Goal: Check status: Check status

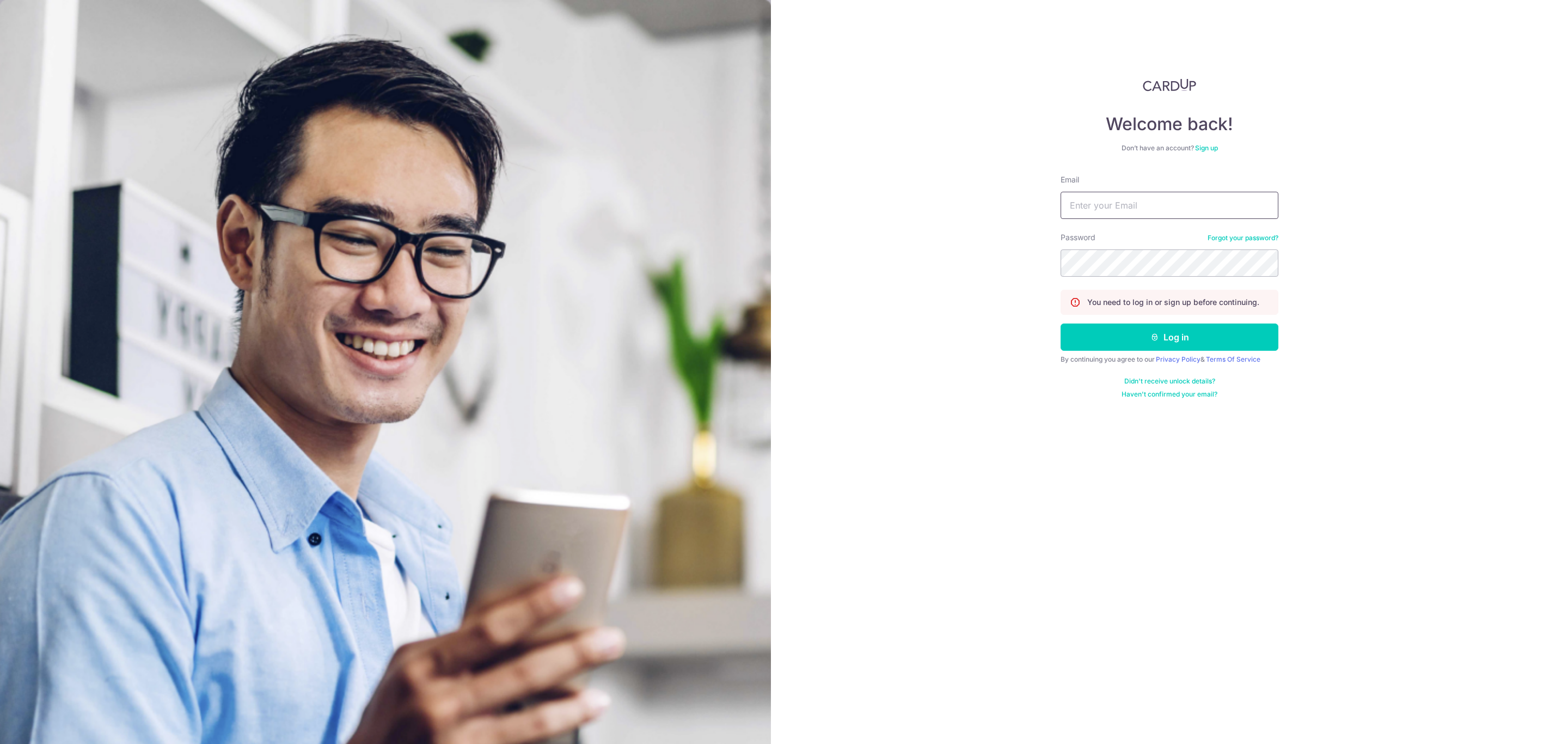
click at [1131, 203] on input "Email" at bounding box center [1169, 205] width 218 height 27
type input "[PERSON_NAME][EMAIL_ADDRESS][PERSON_NAME][DOMAIN_NAME]"
click at [1106, 340] on button "Log in" at bounding box center [1169, 337] width 218 height 27
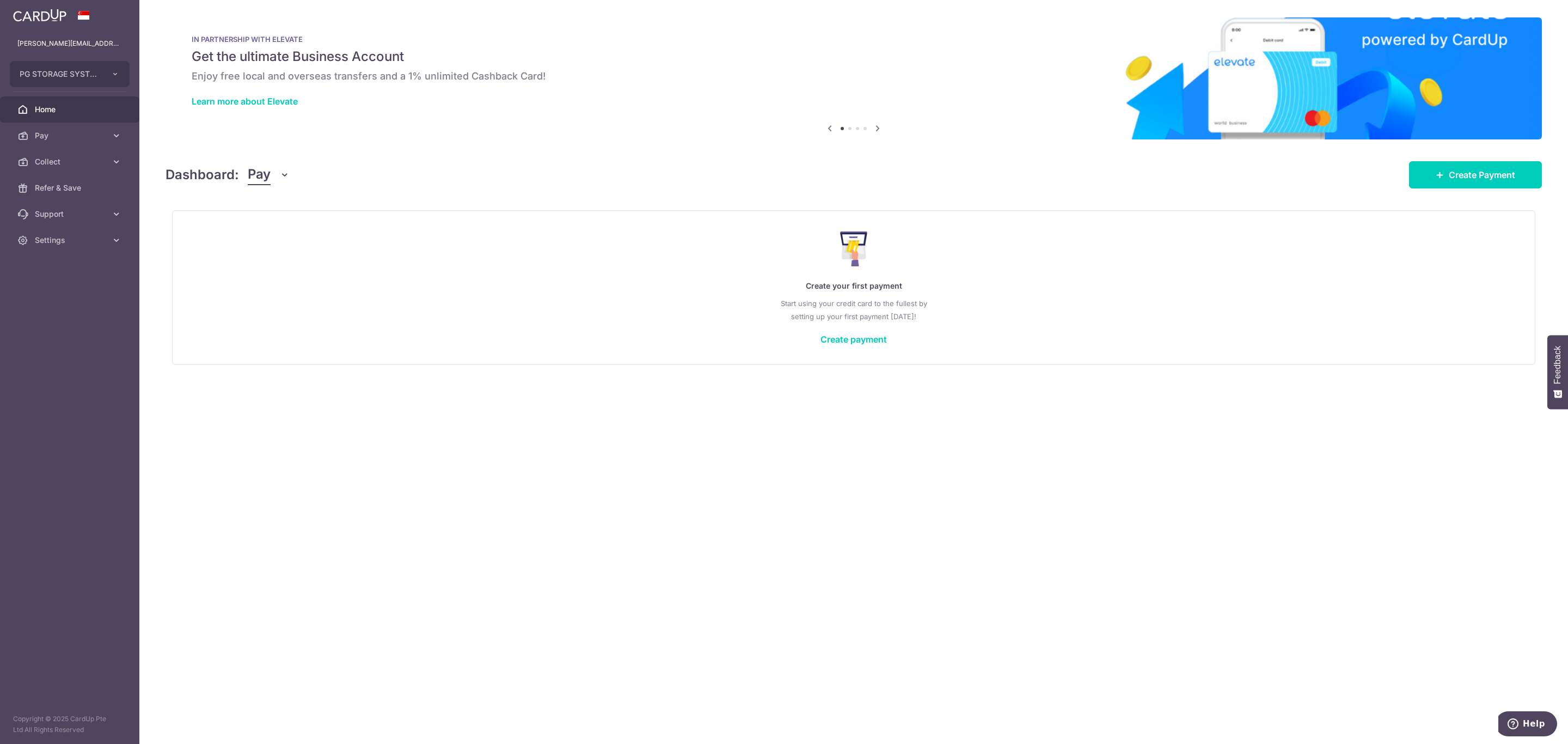
drag, startPoint x: 72, startPoint y: 168, endPoint x: 75, endPoint y: 178, distance: 10.4
click at [72, 168] on link "Collect" at bounding box center [69, 161] width 139 height 26
click at [57, 244] on span "Payment Requests" at bounding box center [71, 240] width 72 height 11
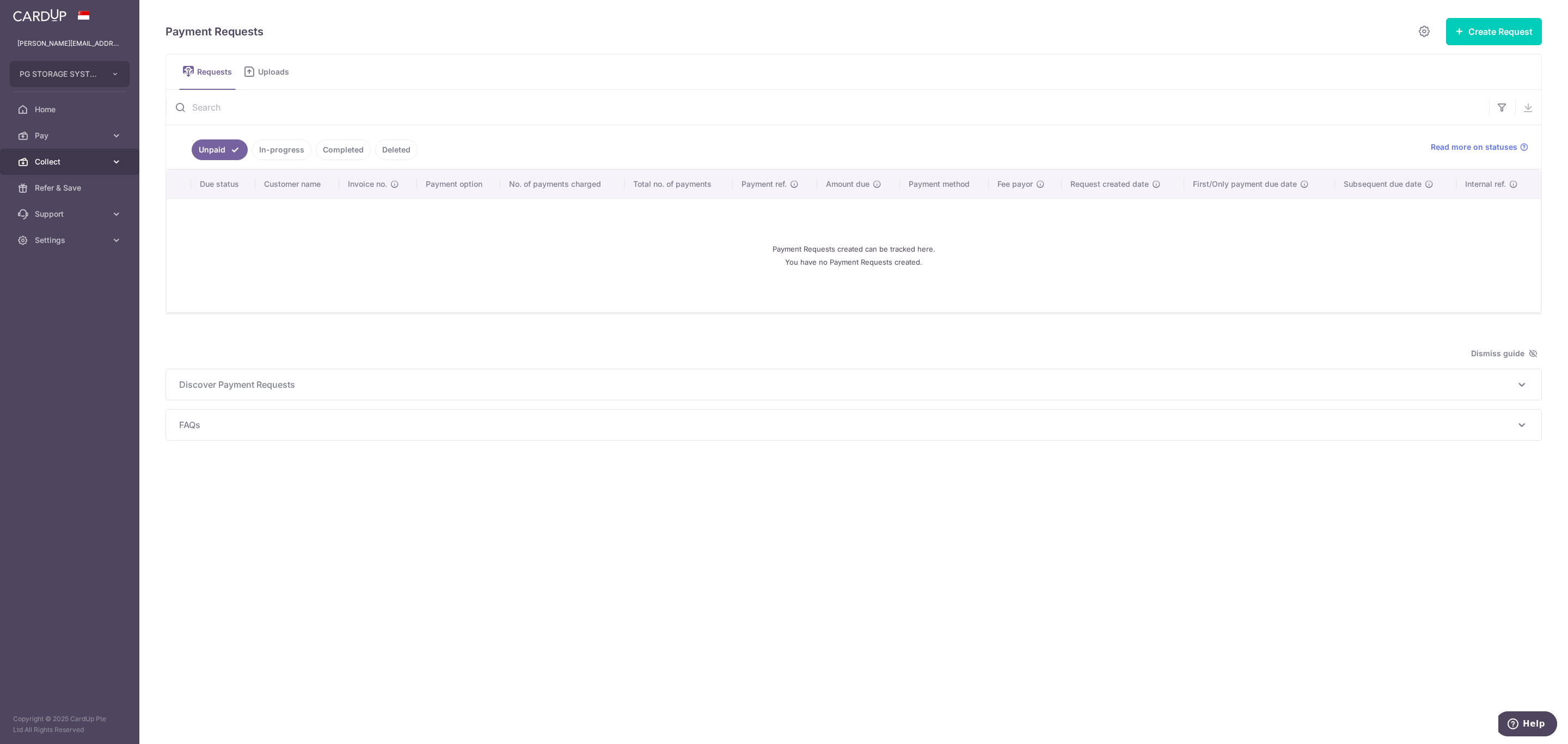
click at [58, 161] on span "Collect" at bounding box center [71, 162] width 72 height 11
click at [51, 188] on span "Dashboard" at bounding box center [71, 188] width 72 height 11
click at [281, 152] on link "In-progress" at bounding box center [281, 150] width 59 height 21
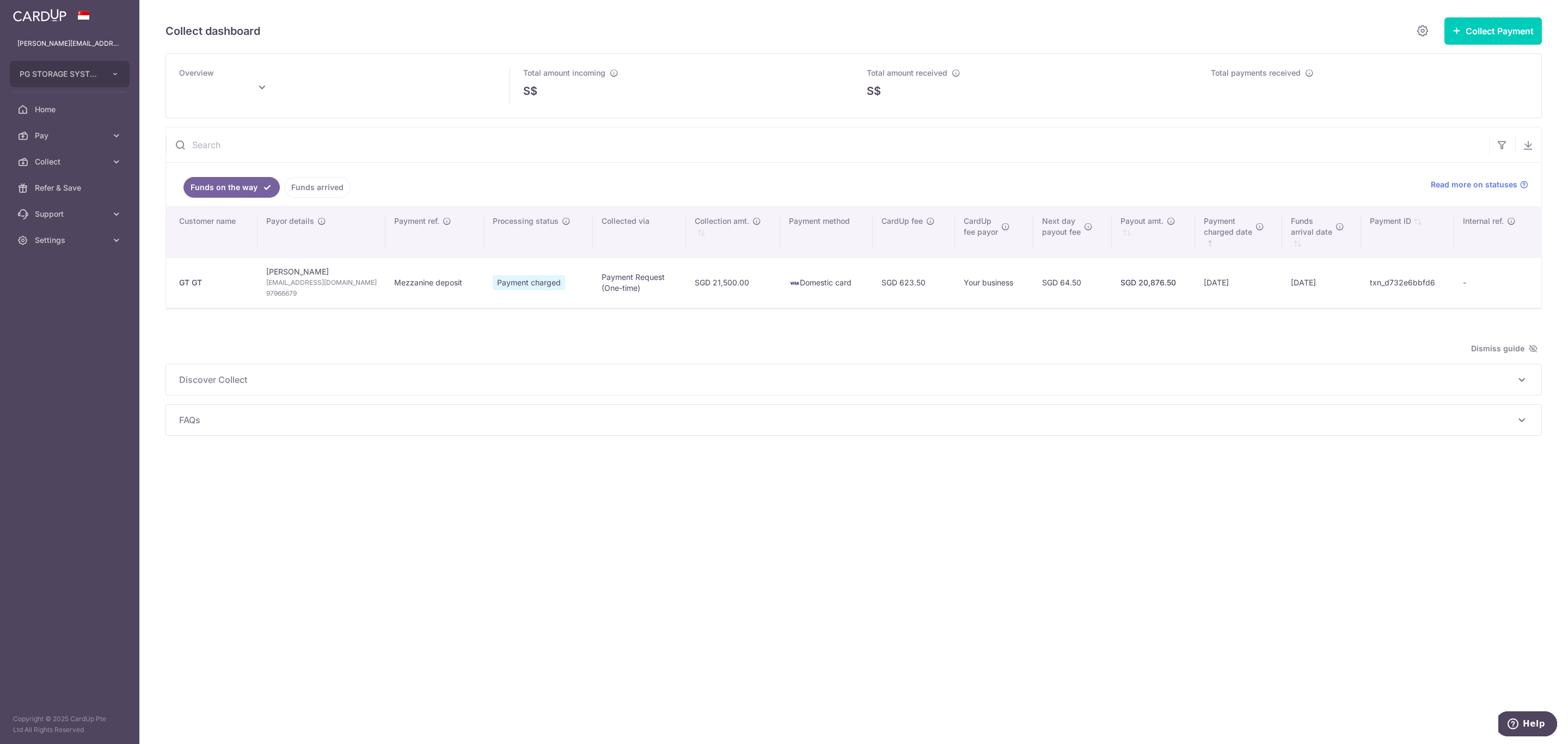
click at [500, 286] on span "Payment charged" at bounding box center [528, 283] width 72 height 15
click at [1314, 281] on td "[DATE]" at bounding box center [1321, 282] width 79 height 51
drag, startPoint x: 1289, startPoint y: 284, endPoint x: 1384, endPoint y: 285, distance: 95.0
click at [1384, 285] on tr "GT GT Tuan Loon Tan [EMAIL_ADDRESS][DOMAIN_NAME] 97966679 Mezzanine deposit Pay…" at bounding box center [853, 282] width 1375 height 51
type input "[DATE]"
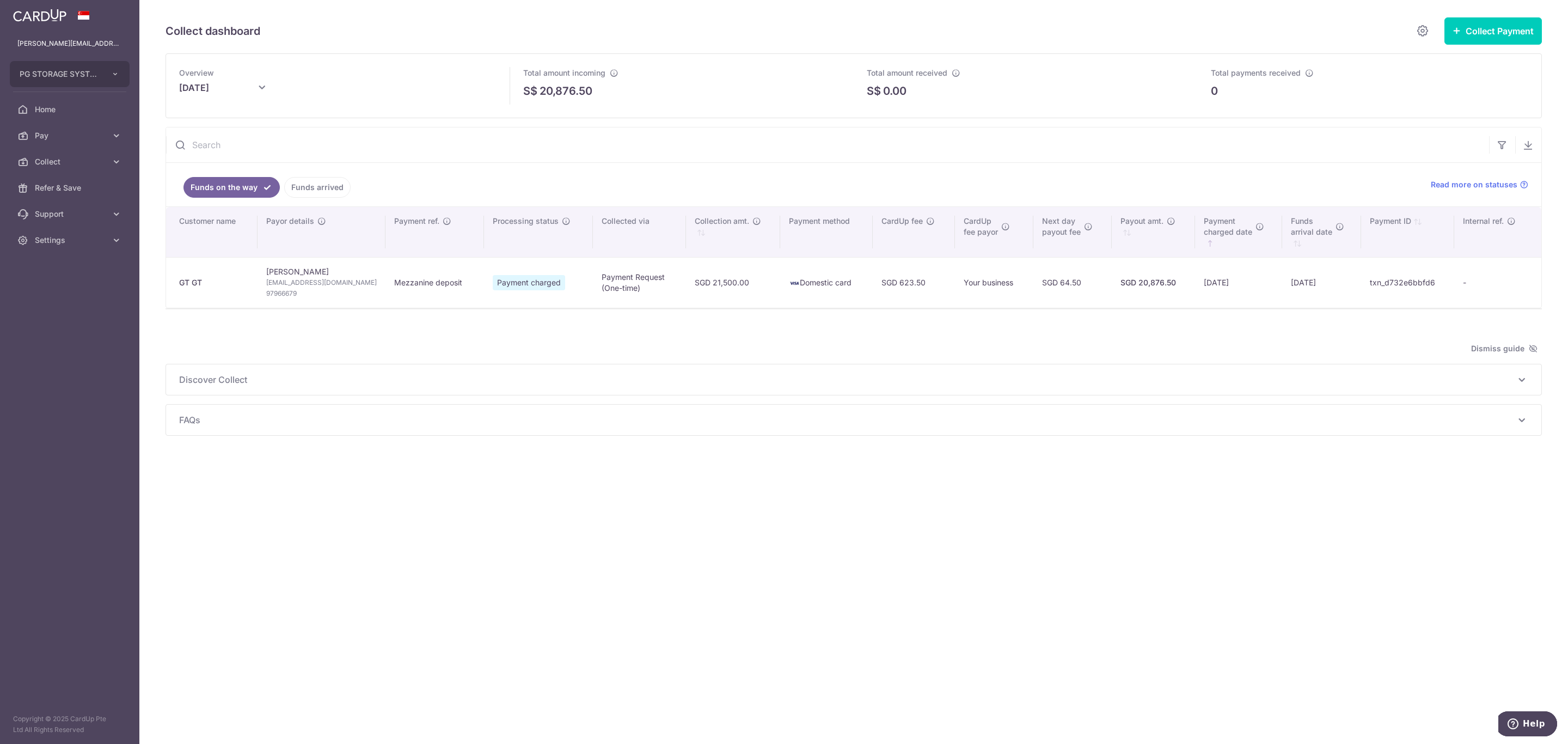
click at [271, 577] on div "Collect dashboard Collect Payment Create request to collect payments Custom Pay…" at bounding box center [853, 372] width 1429 height 744
